Goal: Transaction & Acquisition: Download file/media

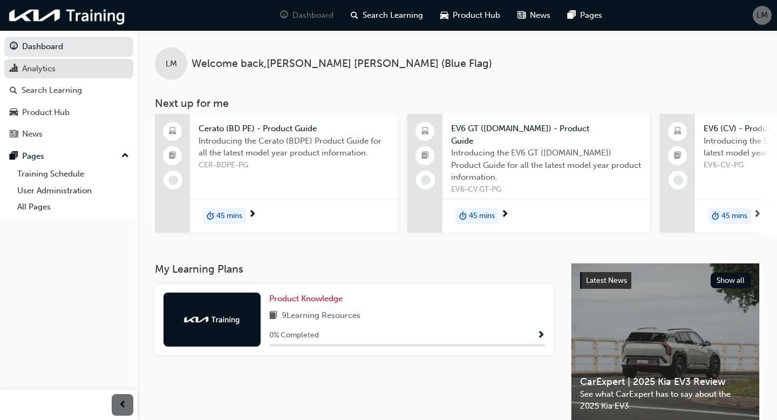
click at [67, 70] on div "Analytics" at bounding box center [69, 68] width 118 height 13
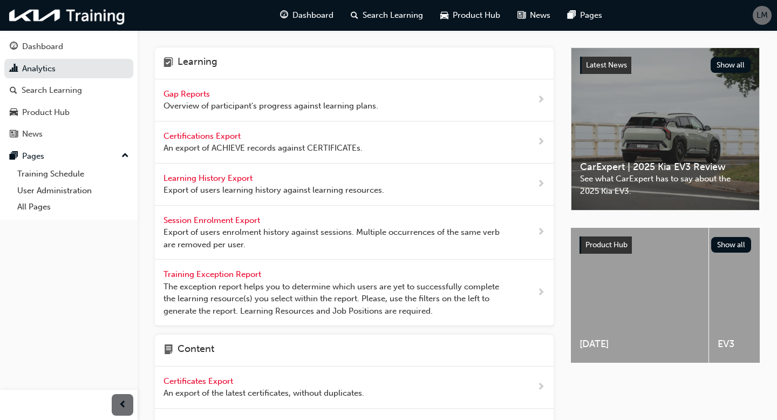
click at [755, 19] on div "LM" at bounding box center [762, 15] width 19 height 19
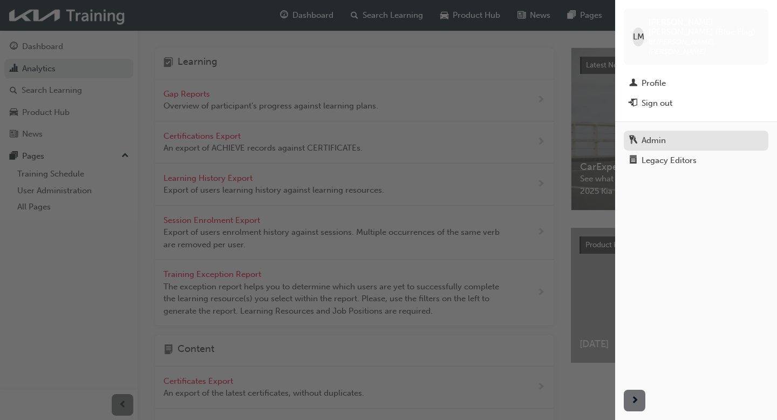
click at [652, 134] on div "Admin" at bounding box center [654, 140] width 24 height 12
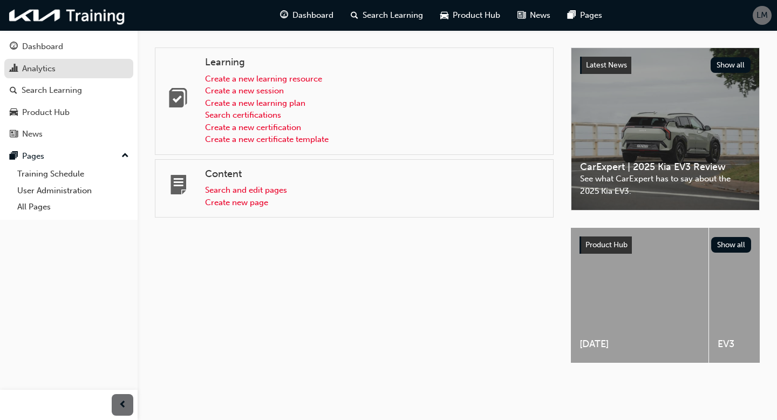
click at [71, 74] on div "Analytics" at bounding box center [69, 68] width 118 height 13
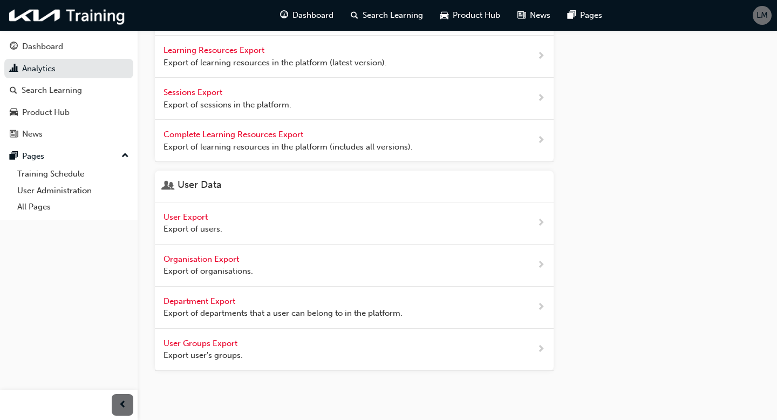
scroll to position [430, 0]
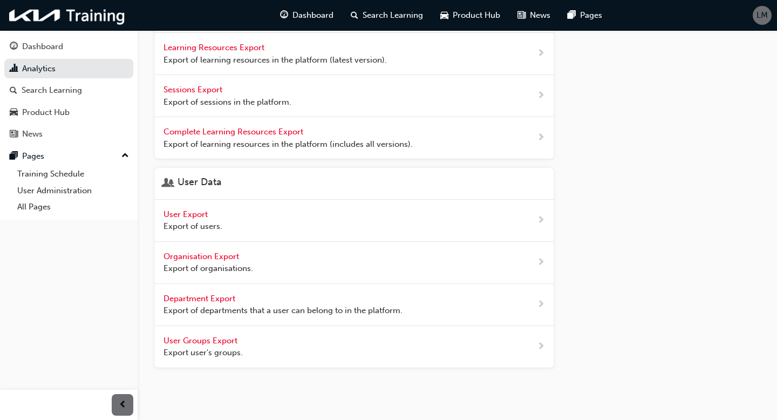
click at [197, 214] on span "User Export" at bounding box center [186, 214] width 46 height 10
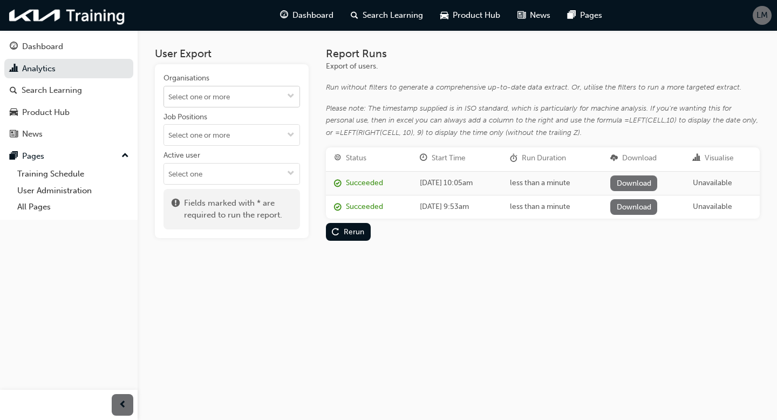
click at [240, 96] on input "Organisations" at bounding box center [231, 96] width 135 height 21
click at [237, 130] on input "Job Positions" at bounding box center [231, 135] width 135 height 21
type input "sales"
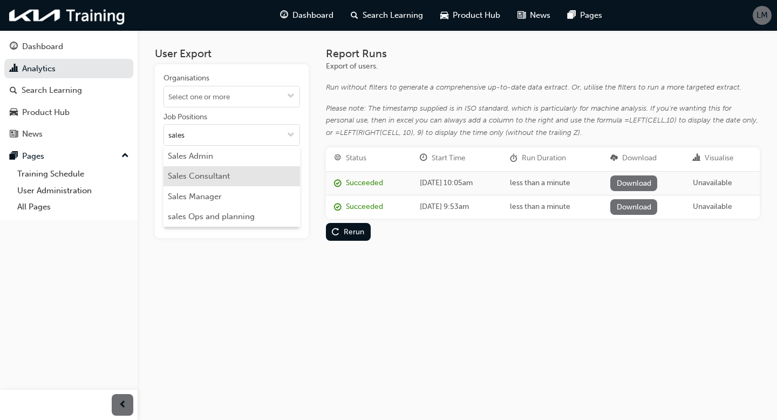
click at [220, 171] on li "Sales Consultant" at bounding box center [231, 176] width 137 height 21
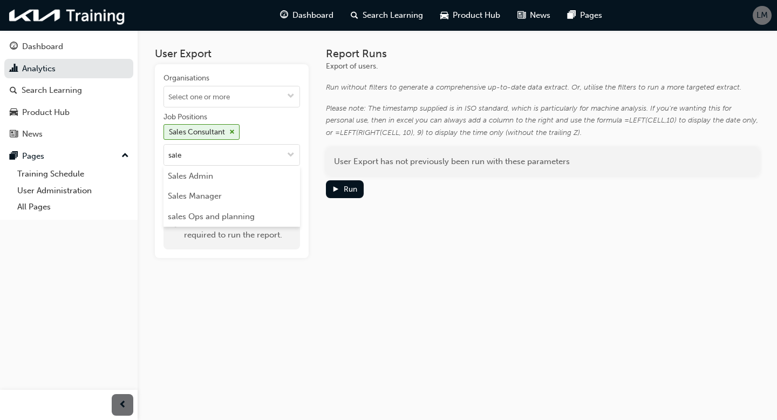
type input "sales"
click at [212, 198] on li "Sales Manager" at bounding box center [231, 196] width 137 height 21
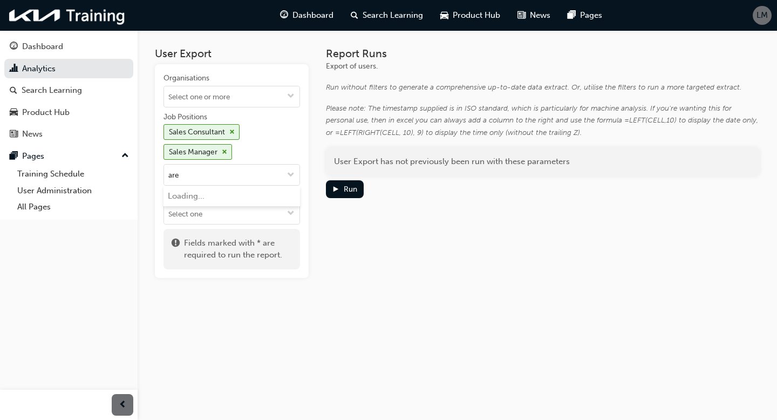
type input "area"
click at [241, 195] on li "Area Sales Manager/Fleet" at bounding box center [231, 196] width 137 height 21
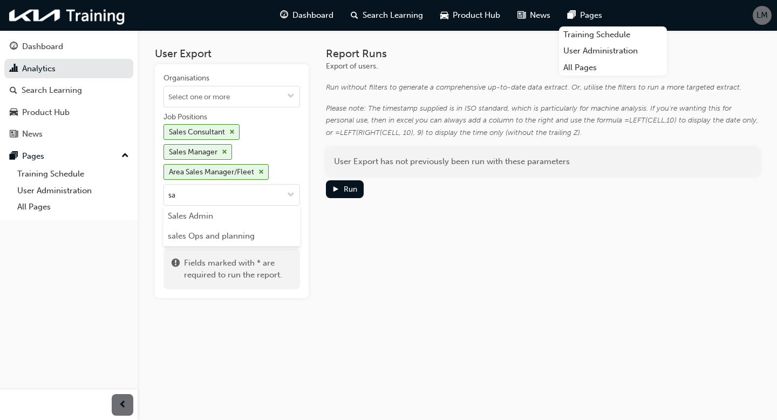
type input "s"
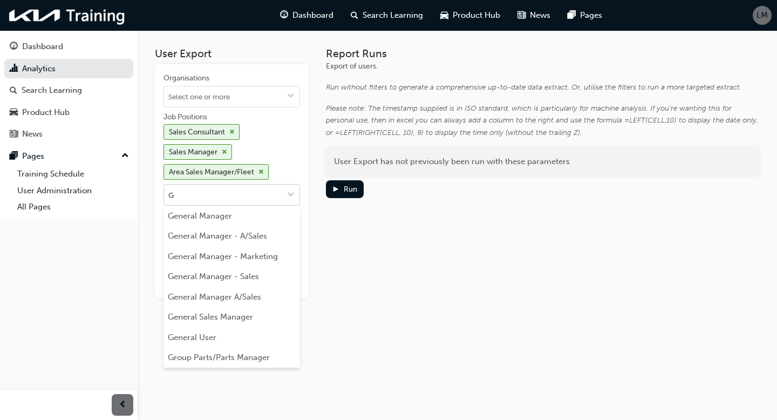
click at [220, 197] on input "G" at bounding box center [231, 195] width 135 height 21
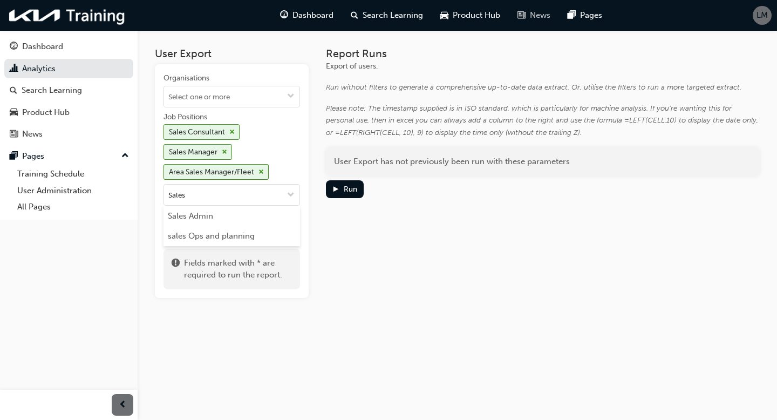
type input "Sales"
click at [199, 195] on input "Sales" at bounding box center [231, 195] width 135 height 21
type input "s"
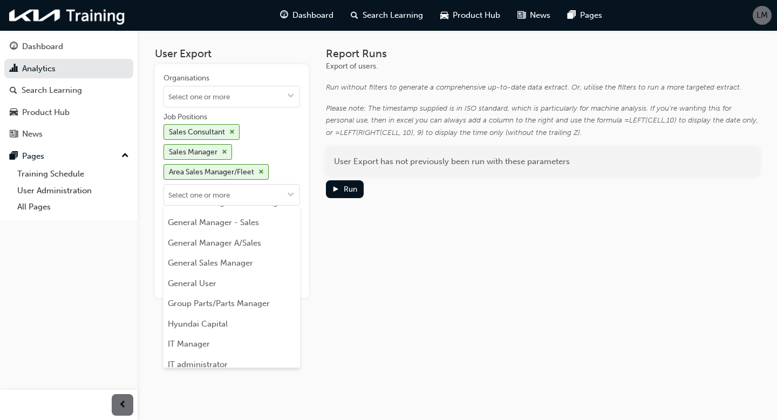
scroll to position [574, 0]
click at [257, 262] on li "General Sales Manager" at bounding box center [231, 261] width 137 height 21
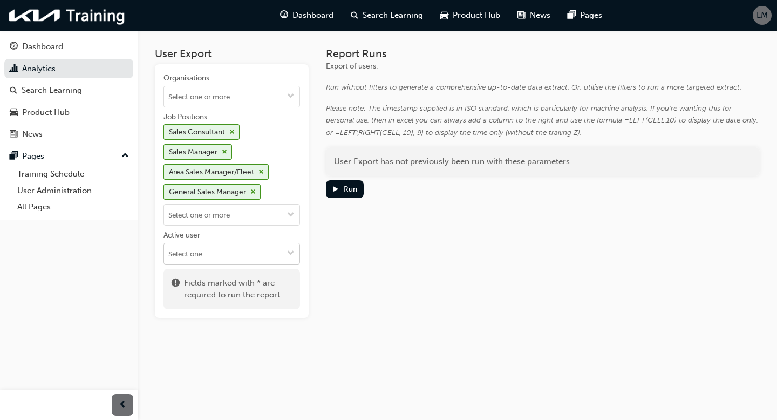
click at [216, 253] on input "Active user" at bounding box center [231, 253] width 135 height 21
click at [216, 271] on li "Active users" at bounding box center [231, 274] width 137 height 21
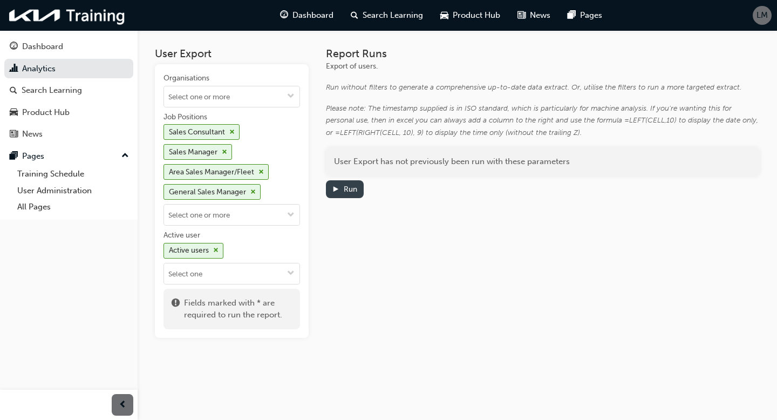
click at [344, 192] on div "Run" at bounding box center [350, 189] width 13 height 9
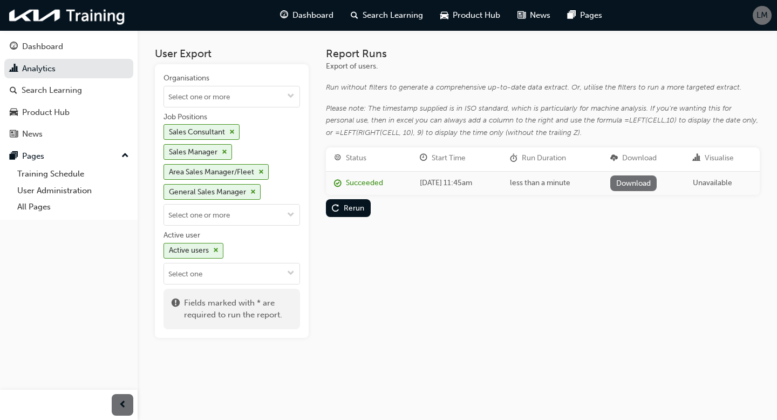
click at [654, 176] on link "Download" at bounding box center [633, 183] width 47 height 16
click at [651, 181] on link "Download" at bounding box center [633, 183] width 47 height 16
click at [254, 96] on input "Organisations" at bounding box center [231, 96] width 135 height 21
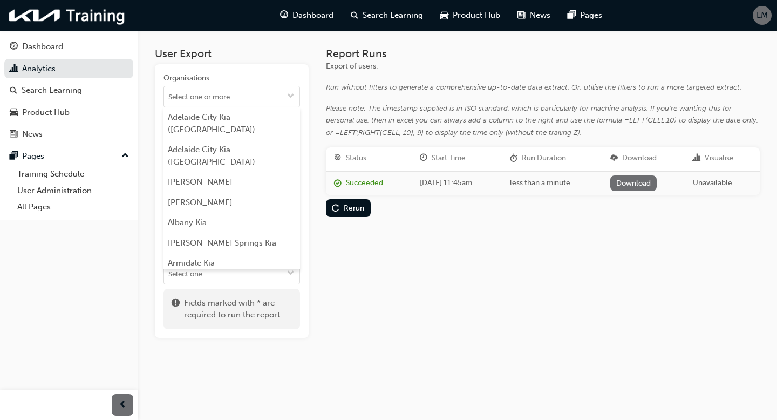
click at [271, 71] on div "Organisations [GEOGRAPHIC_DATA] ([GEOGRAPHIC_DATA]) [GEOGRAPHIC_DATA] [GEOGRAPH…" at bounding box center [232, 201] width 154 height 274
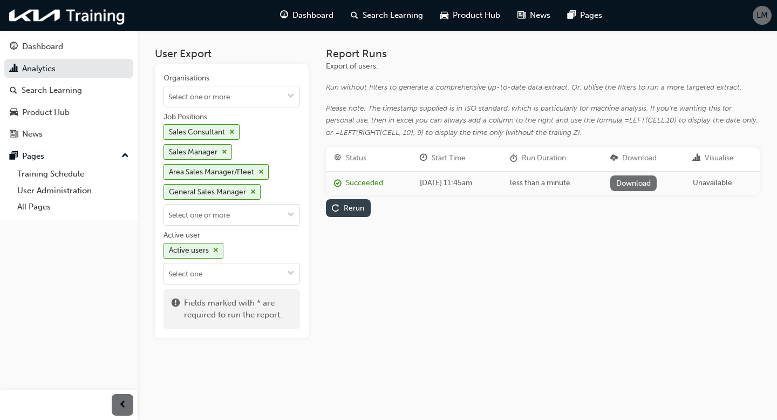
click at [345, 206] on div "Rerun" at bounding box center [354, 207] width 21 height 9
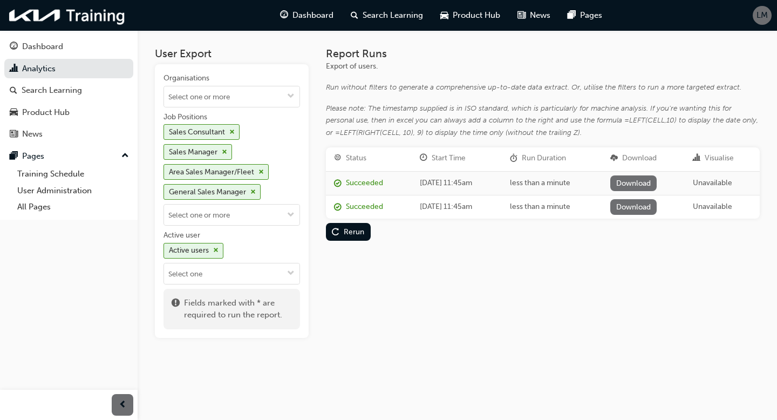
click at [642, 176] on link "Download" at bounding box center [633, 183] width 47 height 16
click at [477, 292] on div "Report Runs Export of users. Run without filters to generate a comprehensive up…" at bounding box center [543, 192] width 434 height 290
